Goal: Find specific page/section: Find specific page/section

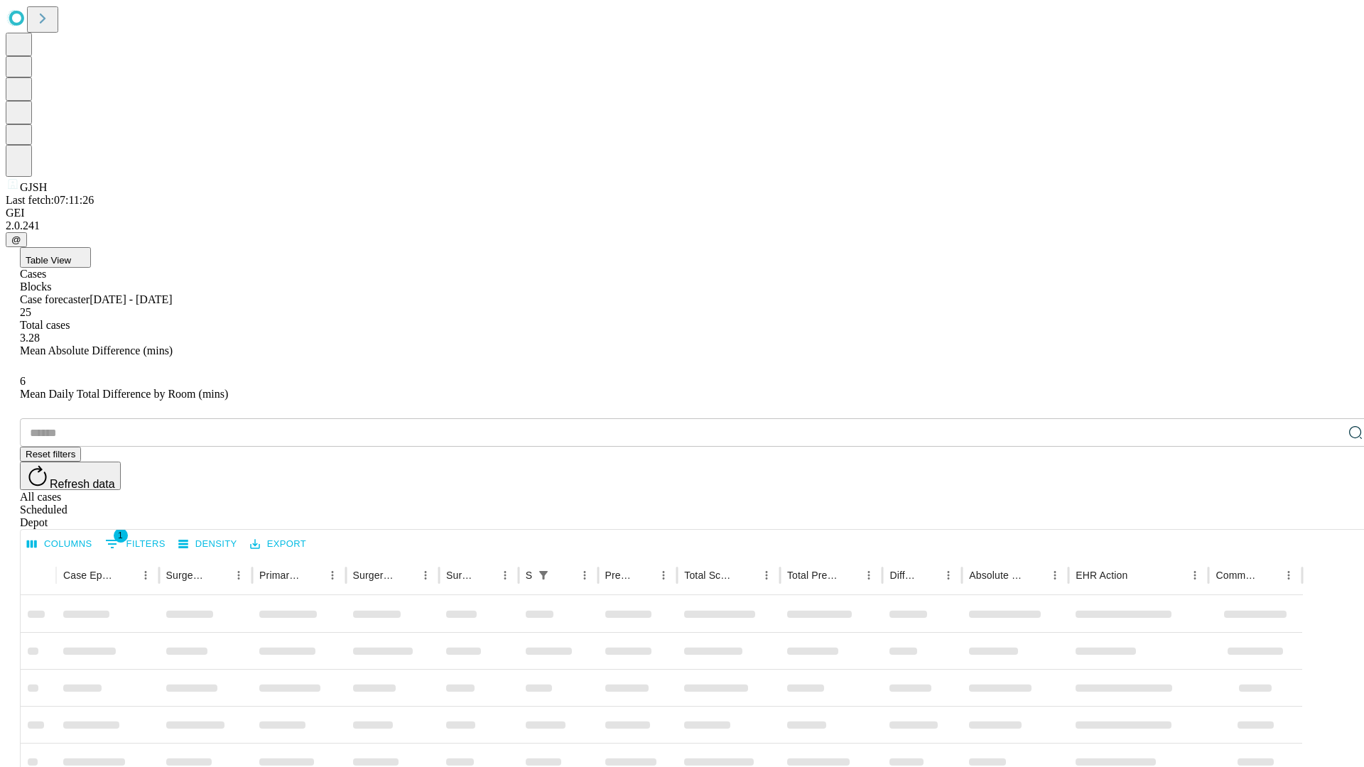
click at [1327, 516] on div "Depot" at bounding box center [696, 522] width 1353 height 13
